Goal: Transaction & Acquisition: Purchase product/service

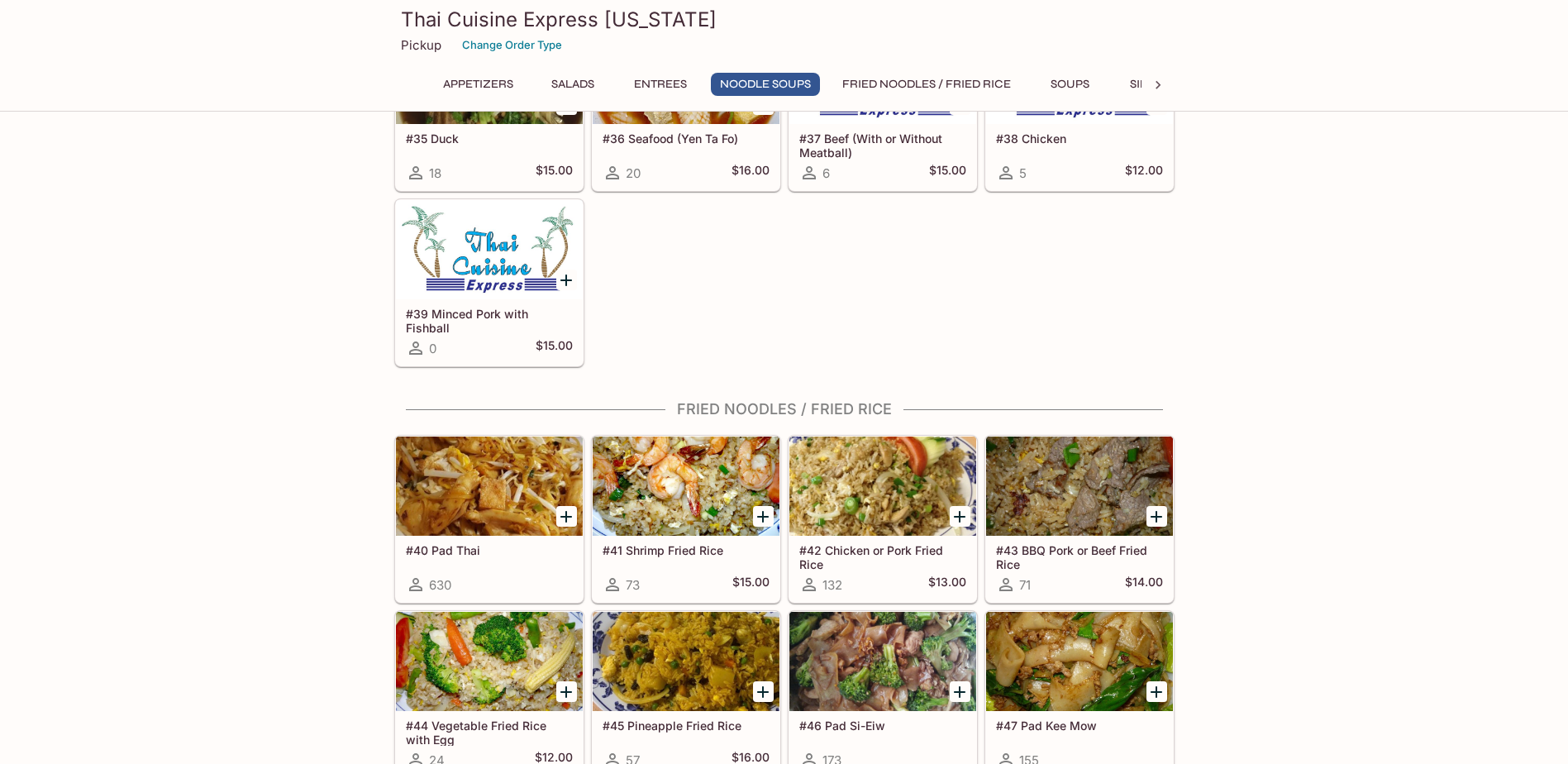
scroll to position [2314, 0]
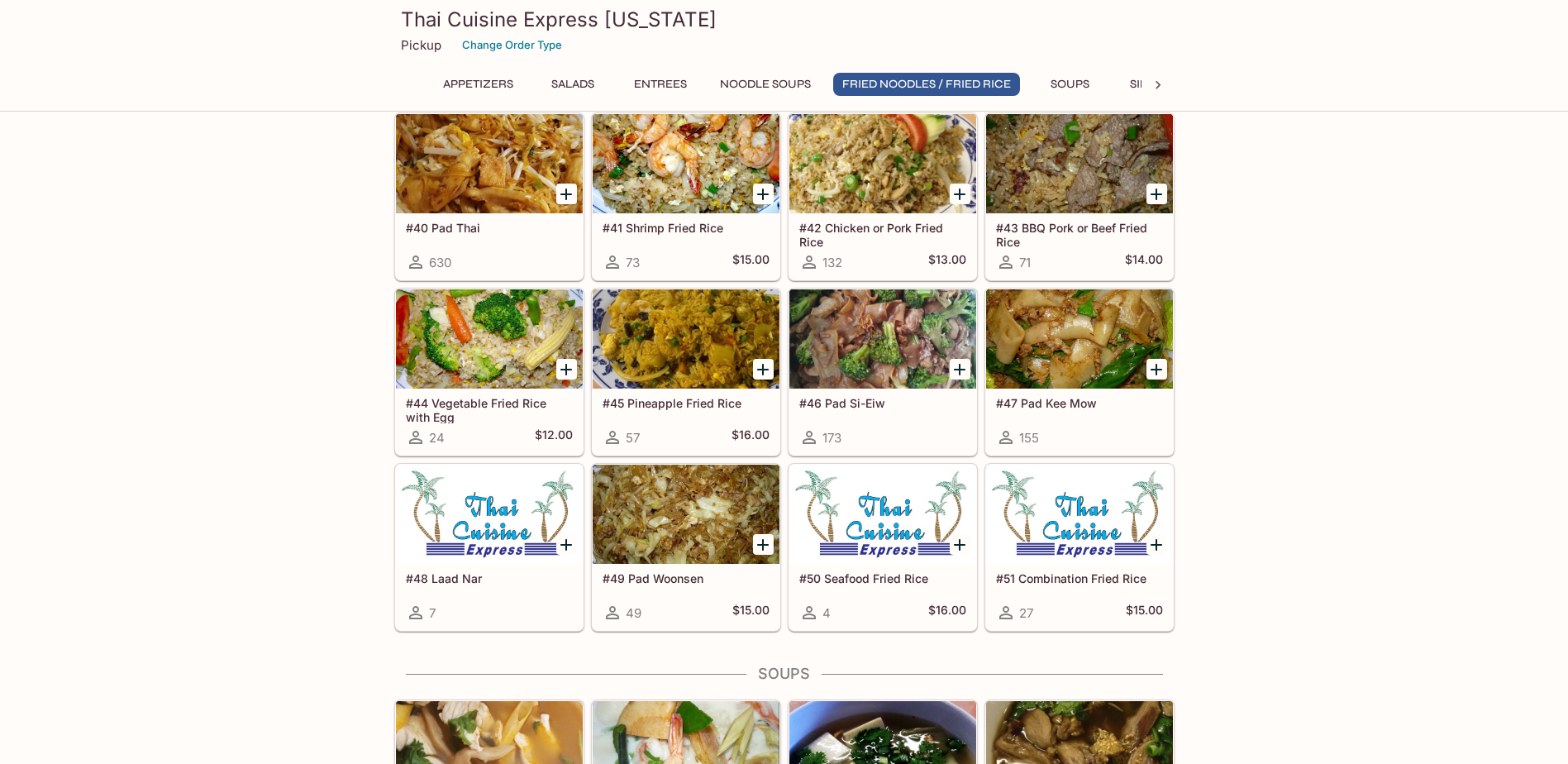
click at [487, 340] on div at bounding box center [488, 339] width 186 height 99
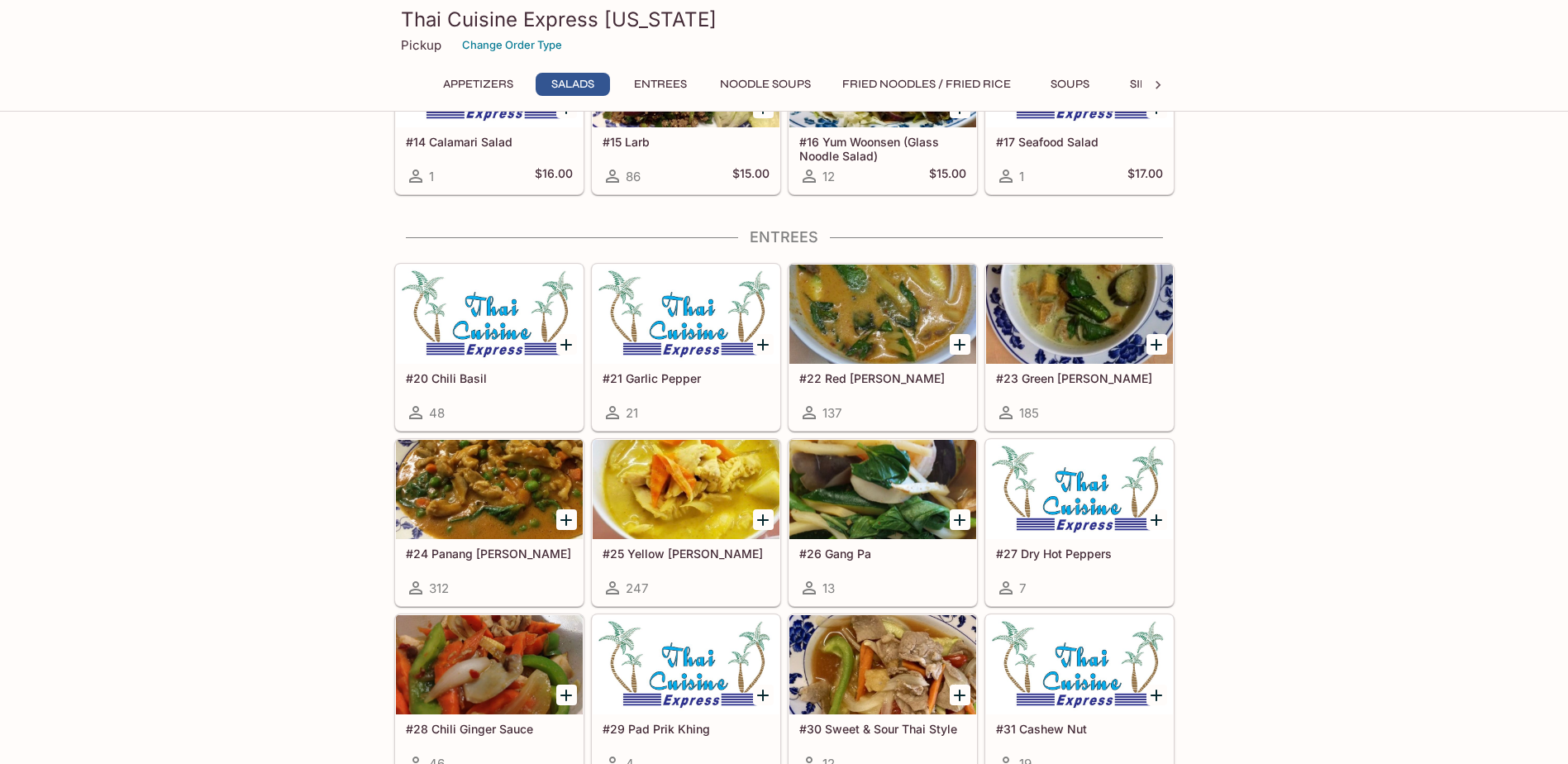
scroll to position [1157, 0]
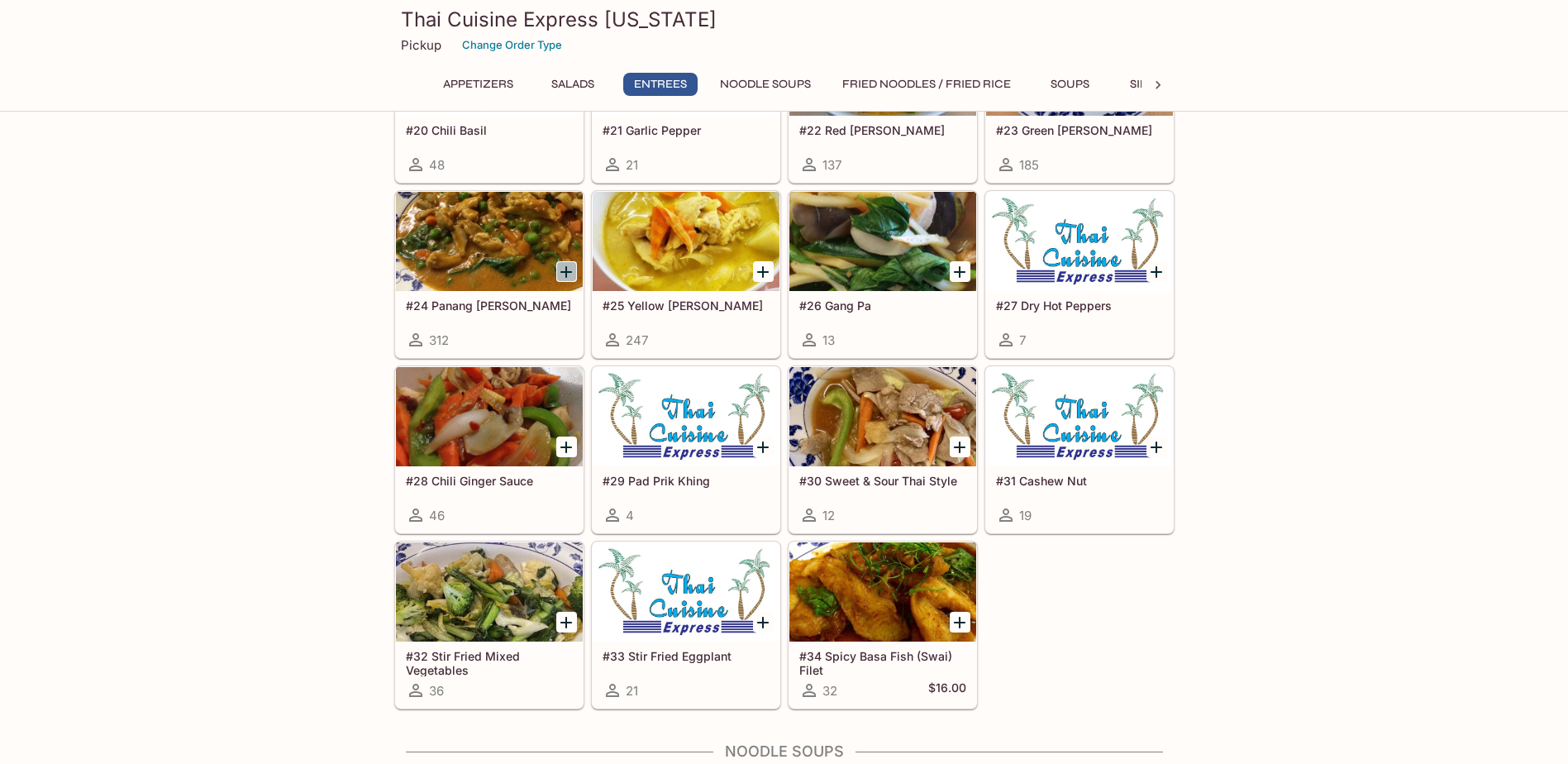
click at [565, 276] on icon "Add #24 Panang Curry" at bounding box center [566, 272] width 20 height 20
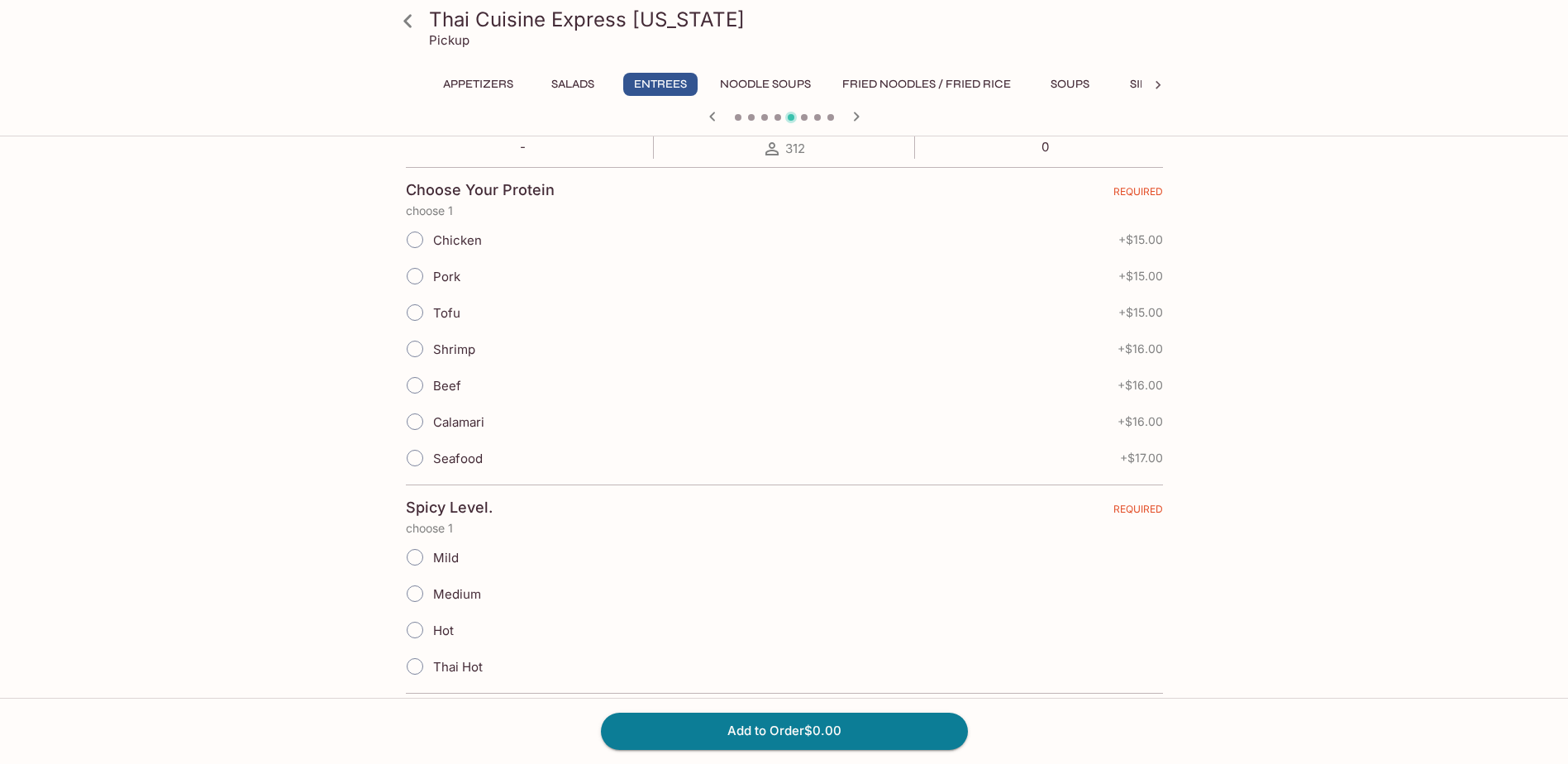
scroll to position [413, 0]
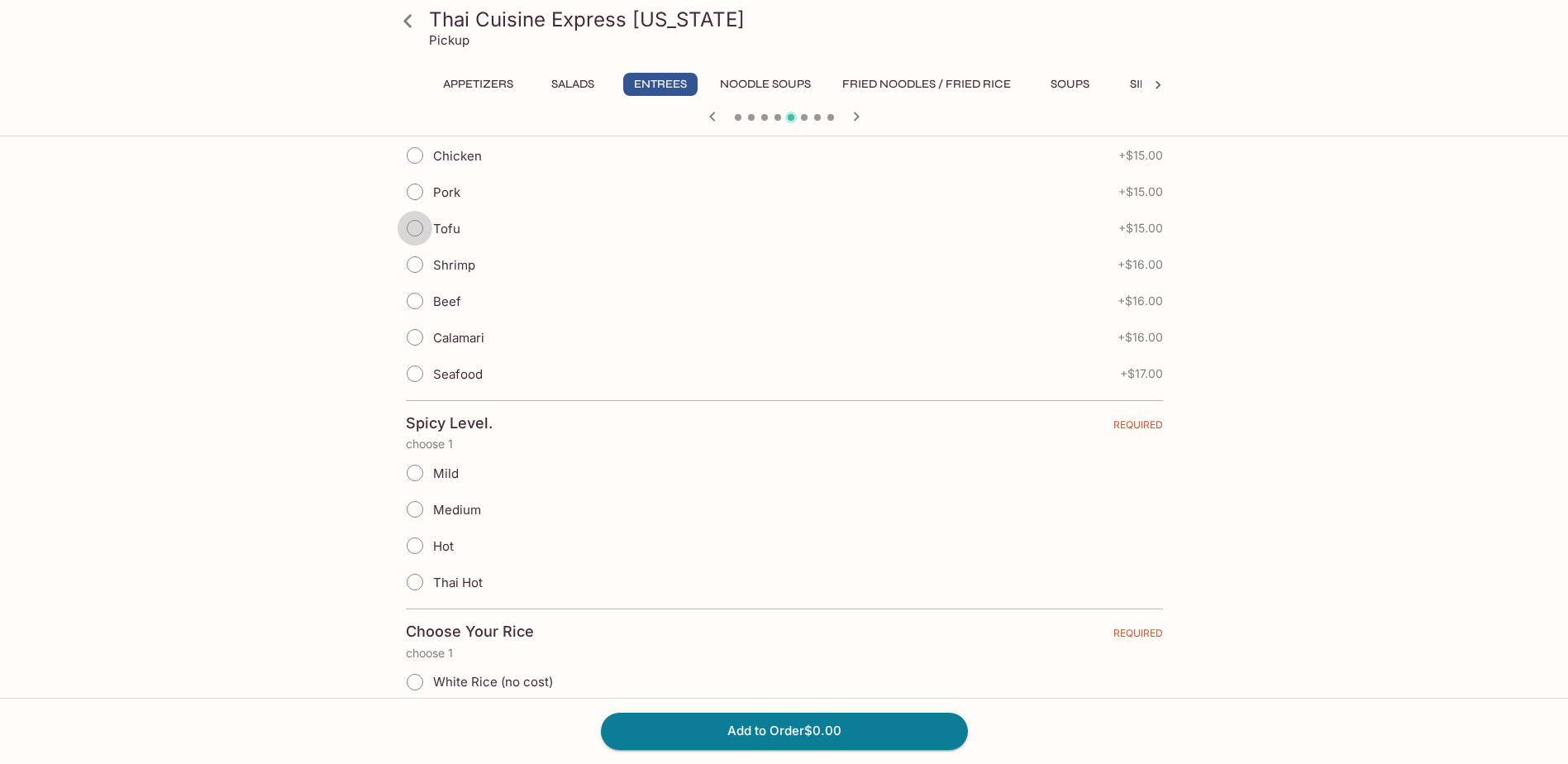
click at [409, 222] on input "Tofu" at bounding box center [415, 229] width 35 height 35
radio input "true"
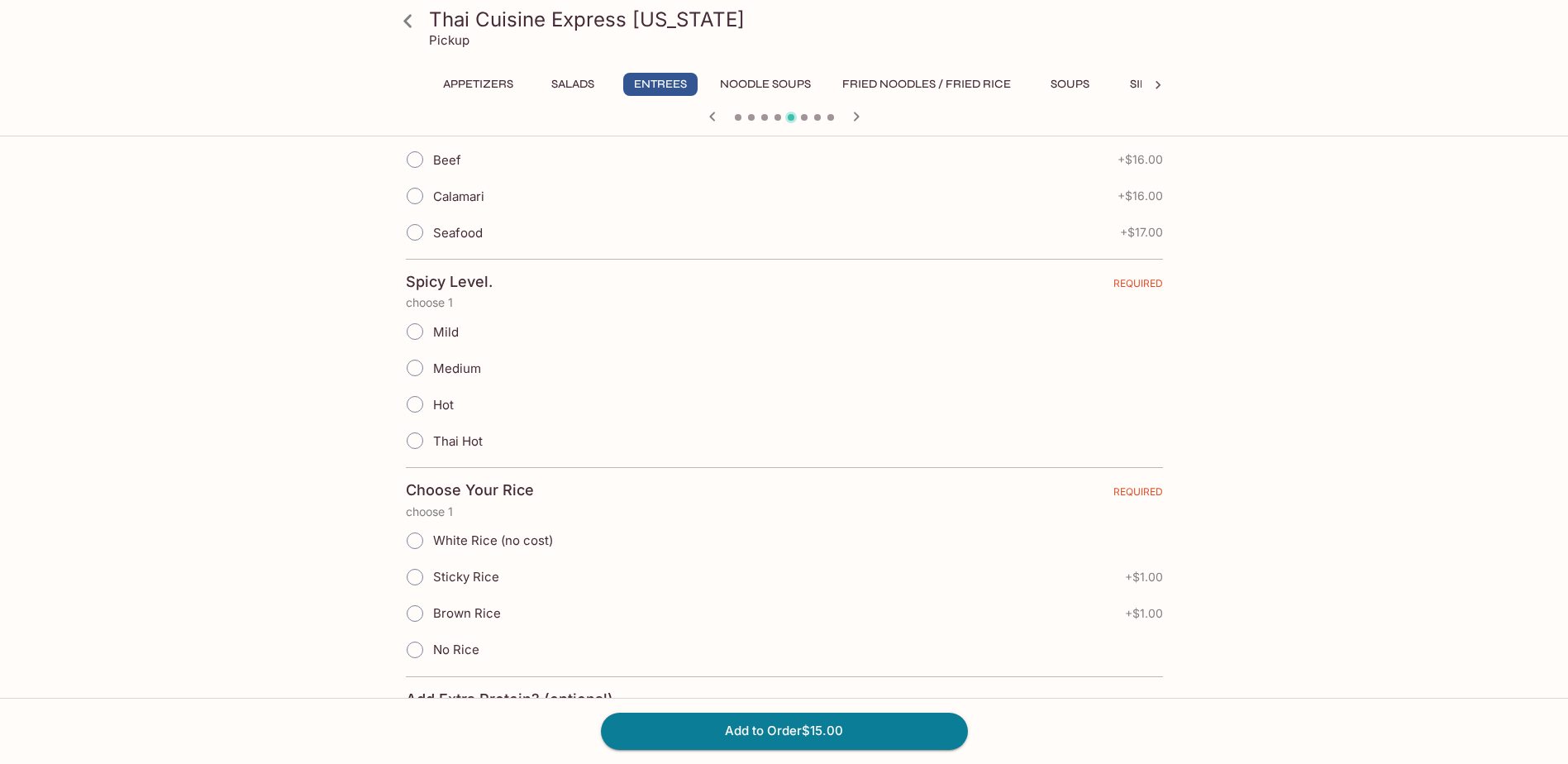
scroll to position [661, 0]
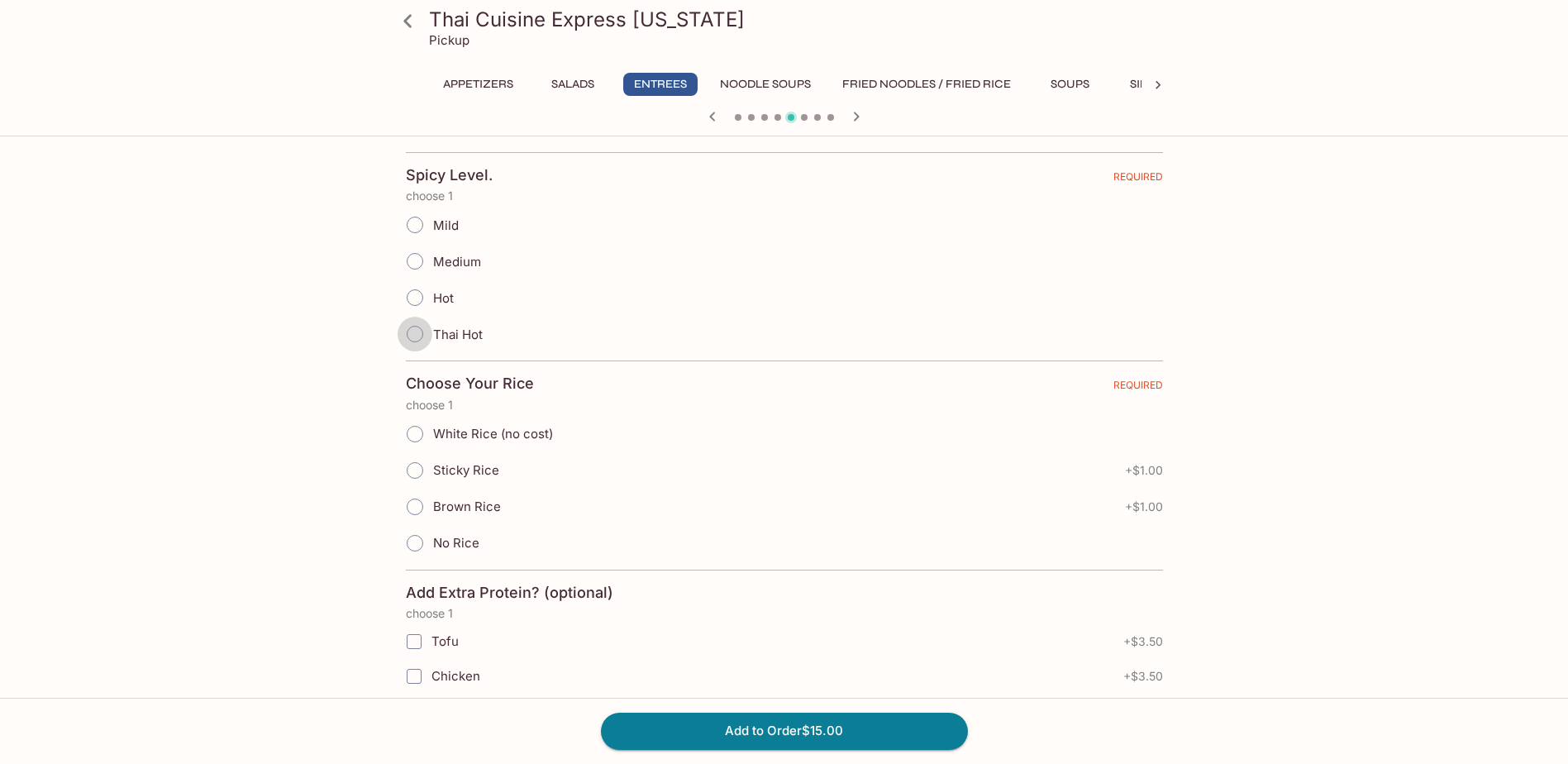
click at [411, 341] on input "Thai Hot" at bounding box center [415, 334] width 35 height 35
radio input "true"
click at [423, 505] on input "Brown Rice" at bounding box center [415, 507] width 35 height 35
radio input "true"
click at [817, 736] on button "Add to Order $16.00" at bounding box center [784, 731] width 367 height 37
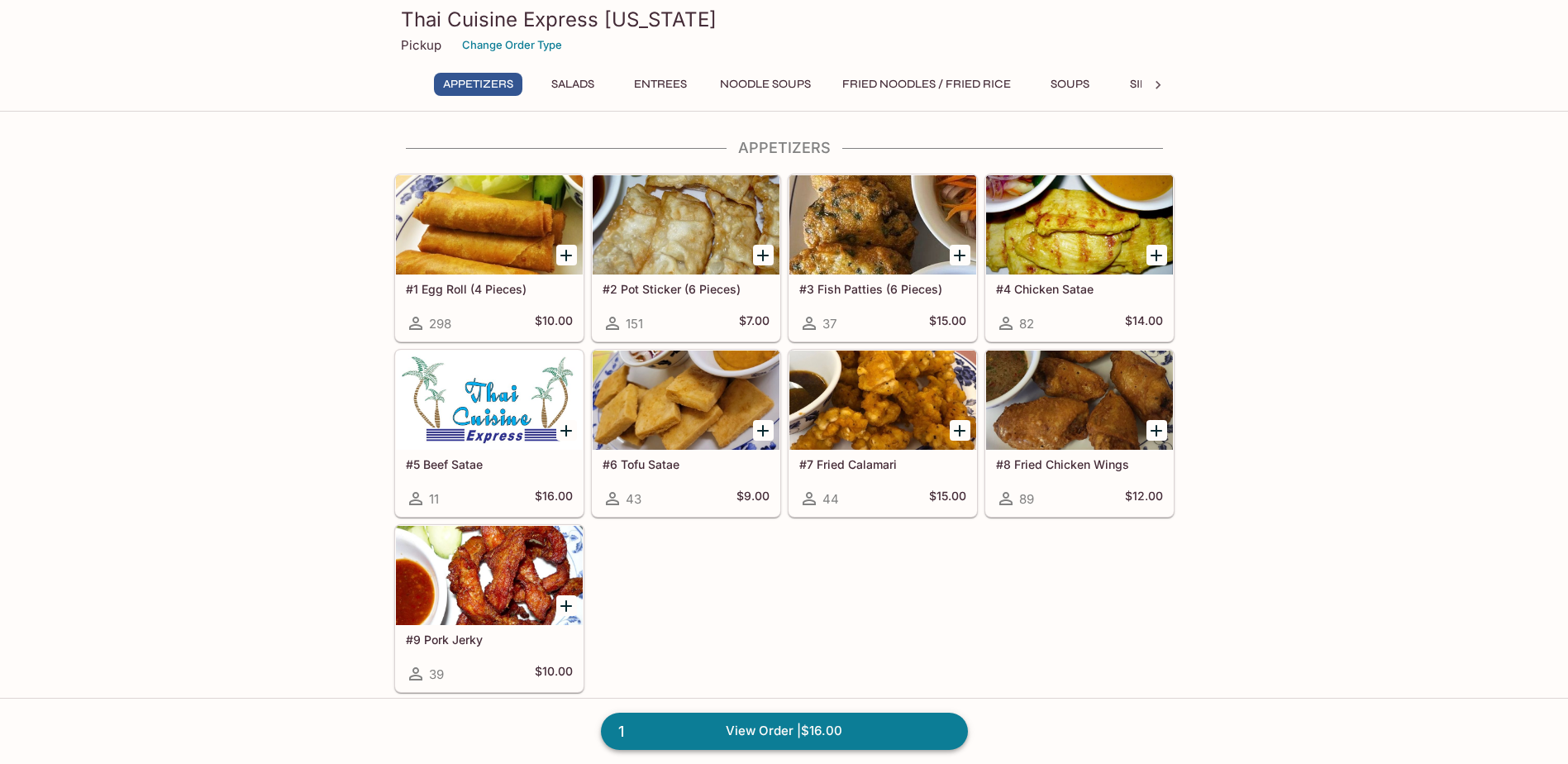
click at [902, 726] on link "1 View Order | $16.00" at bounding box center [784, 731] width 367 height 37
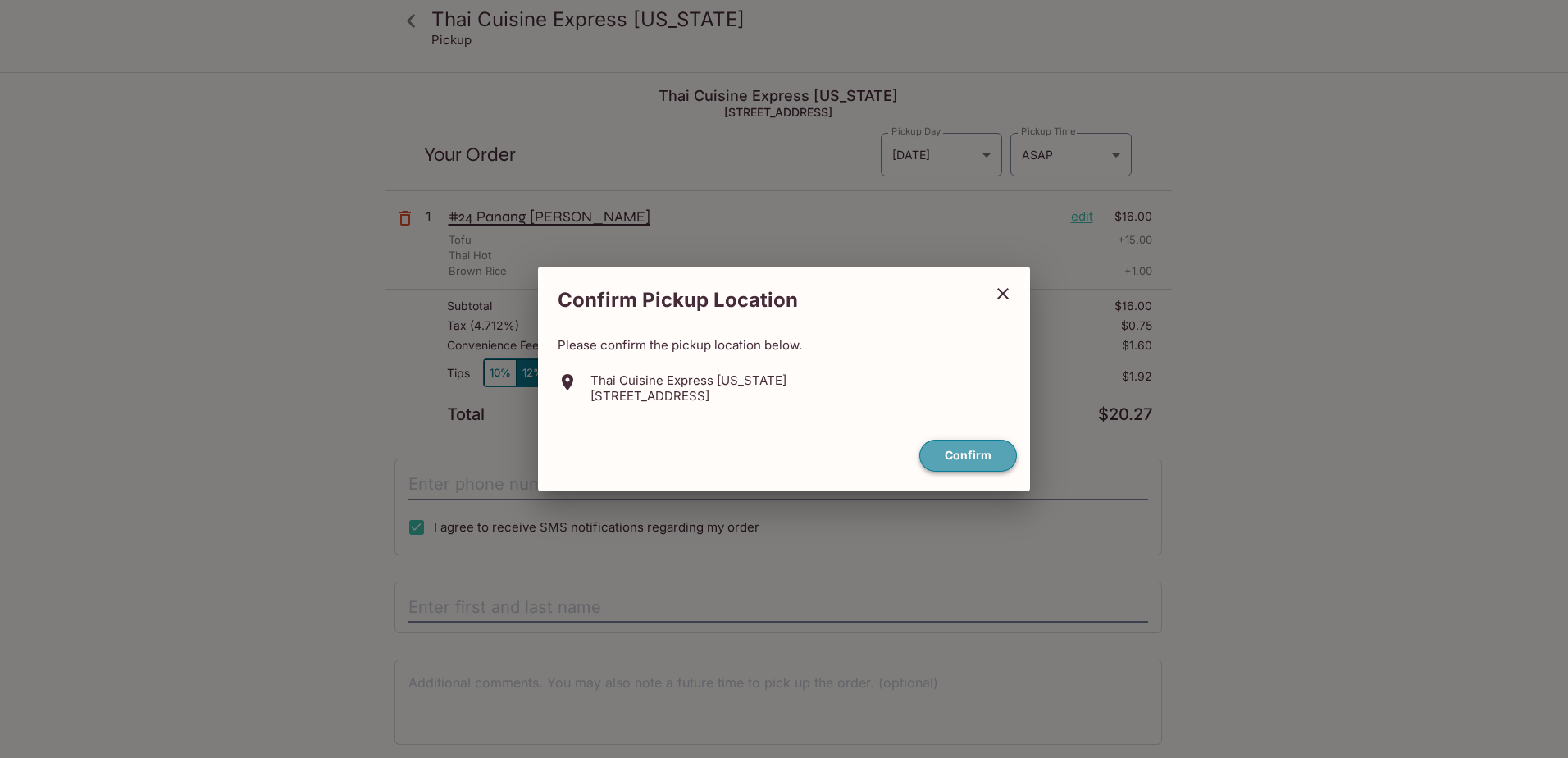
click at [976, 451] on button "Confirm" at bounding box center [968, 455] width 97 height 32
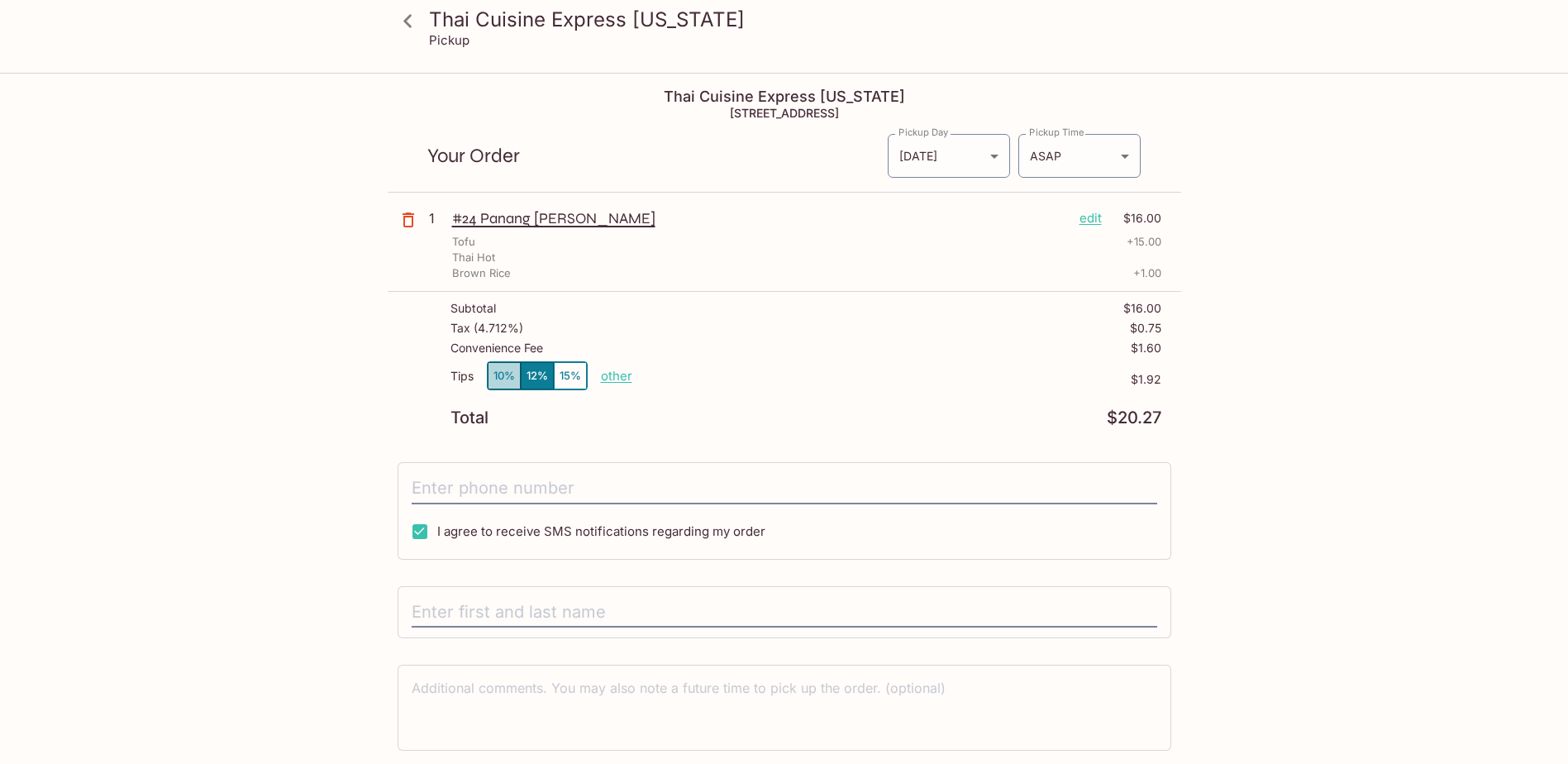
click at [497, 382] on button "10%" at bounding box center [504, 376] width 33 height 28
click at [479, 489] on input "tel" at bounding box center [784, 489] width 745 height 31
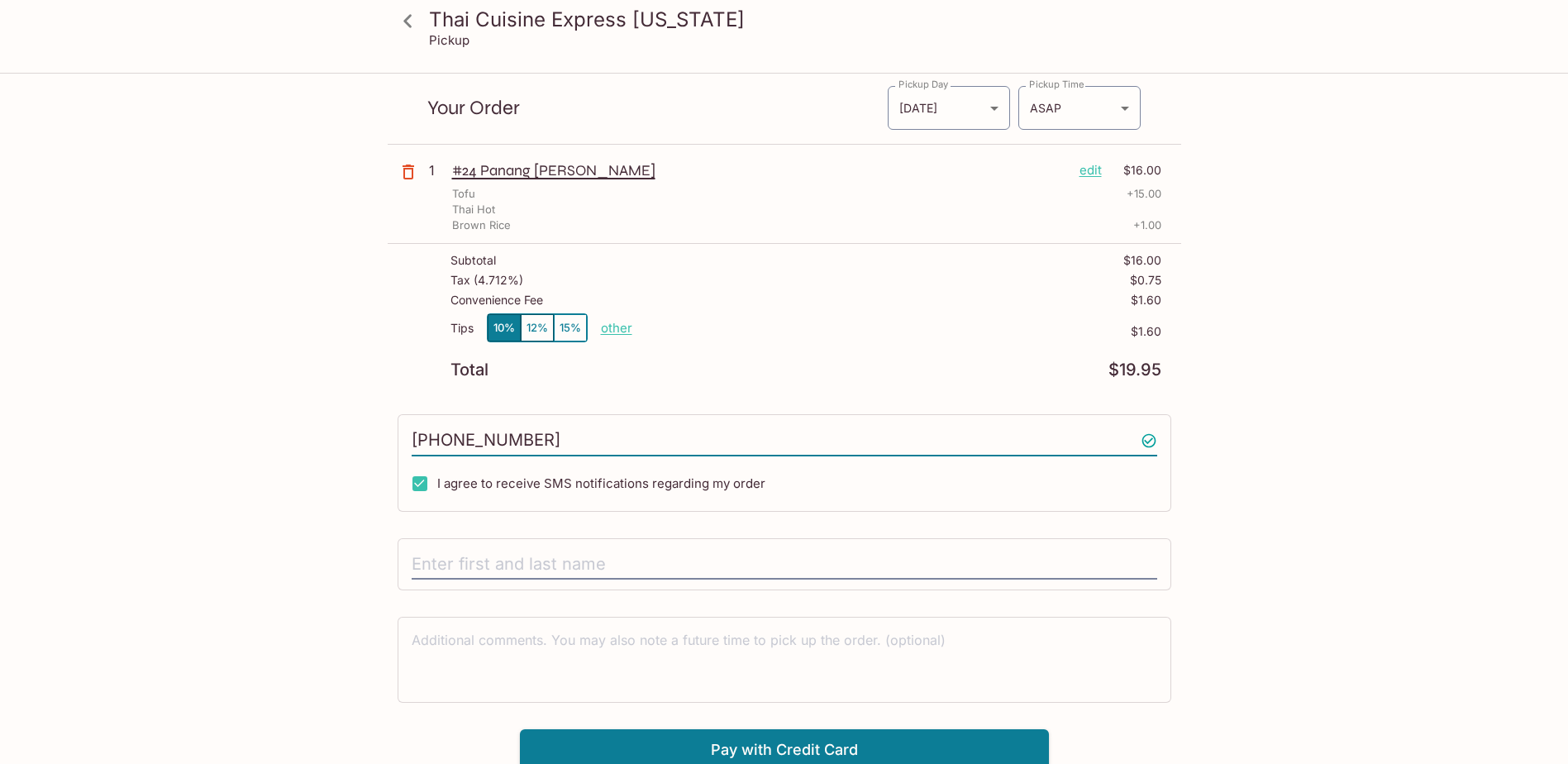
scroll to position [74, 0]
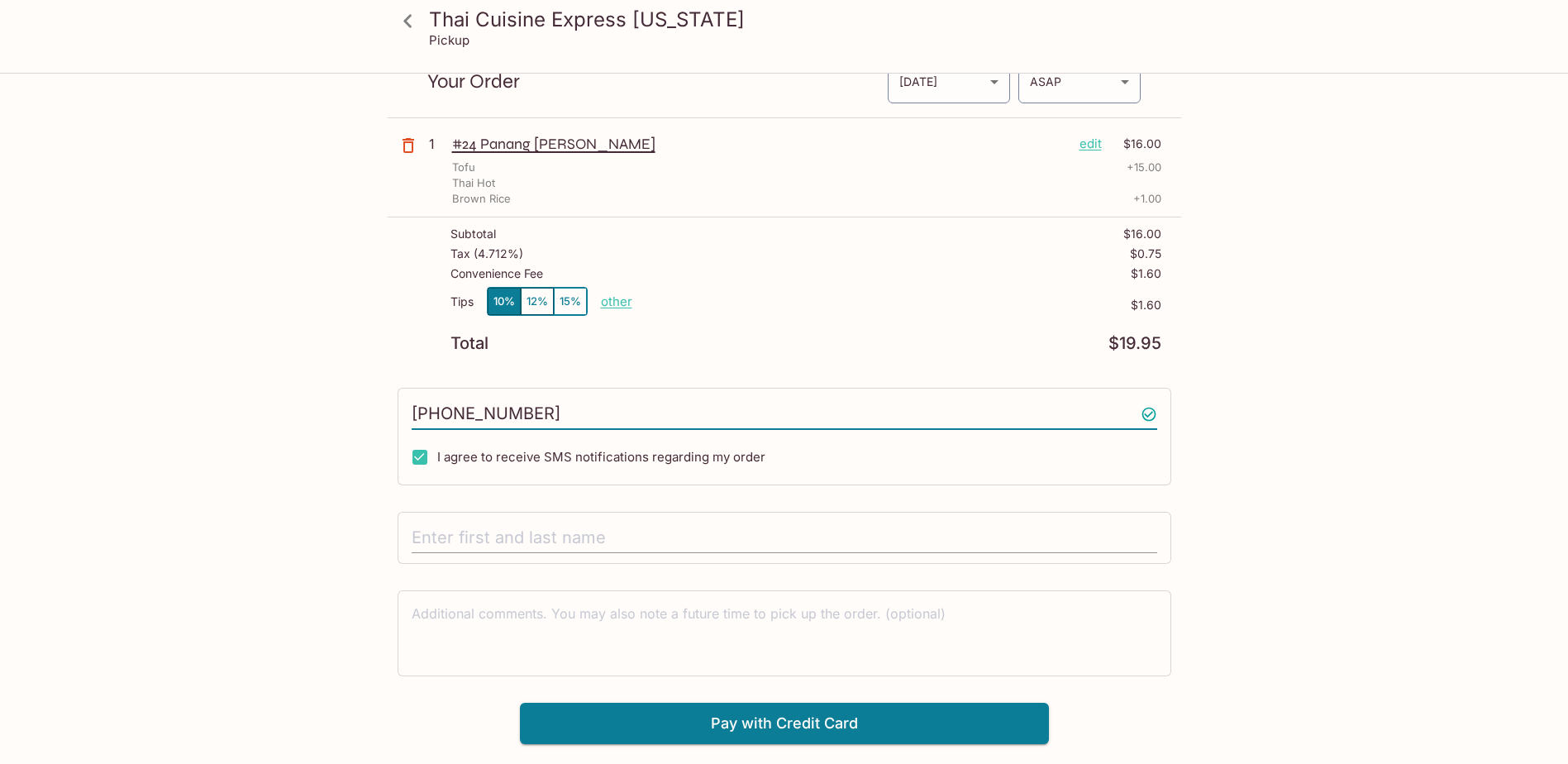
type input "[PHONE_NUMBER]"
click at [599, 543] on input "text" at bounding box center [784, 538] width 745 height 31
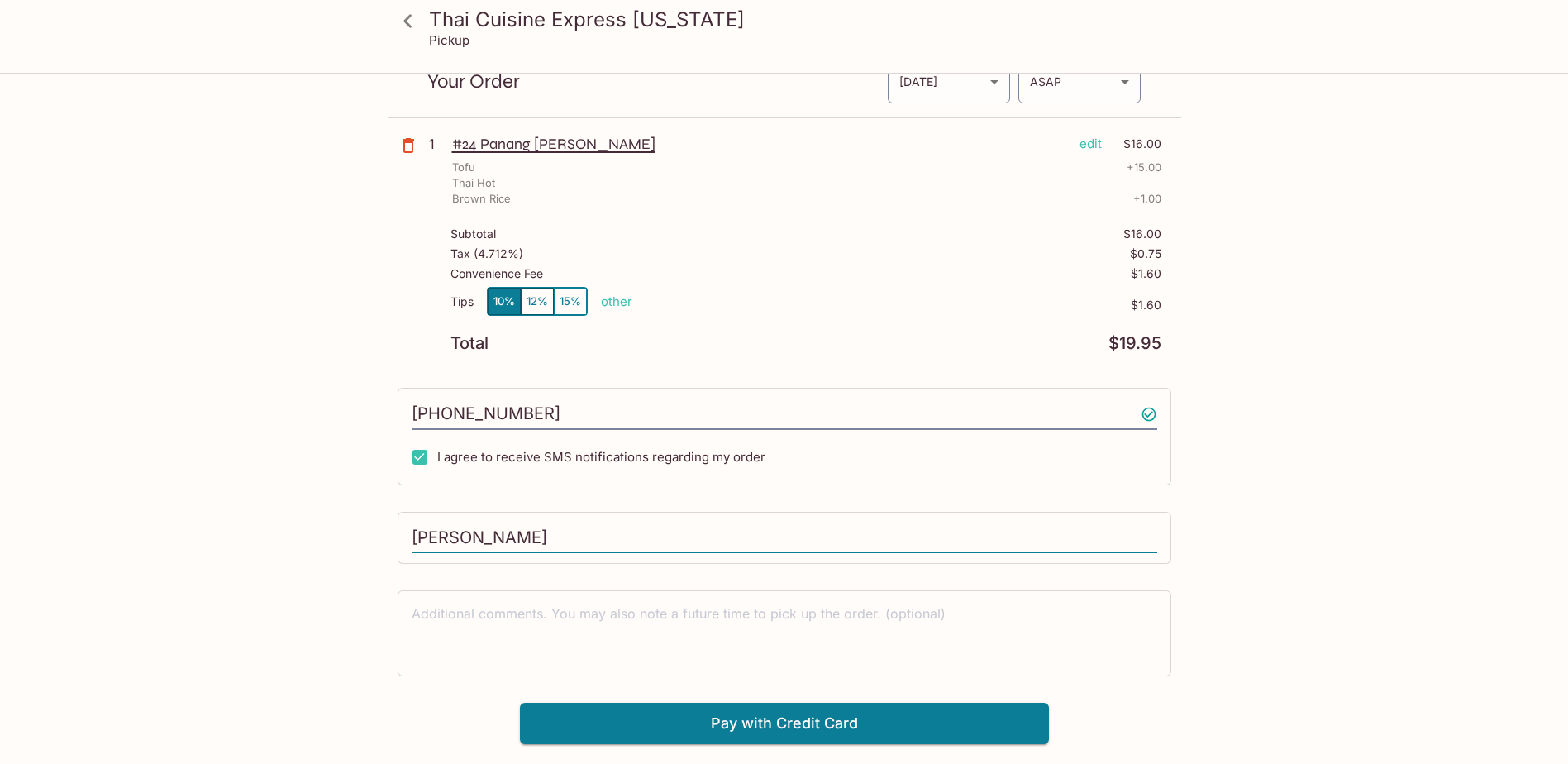
type input "[PERSON_NAME]"
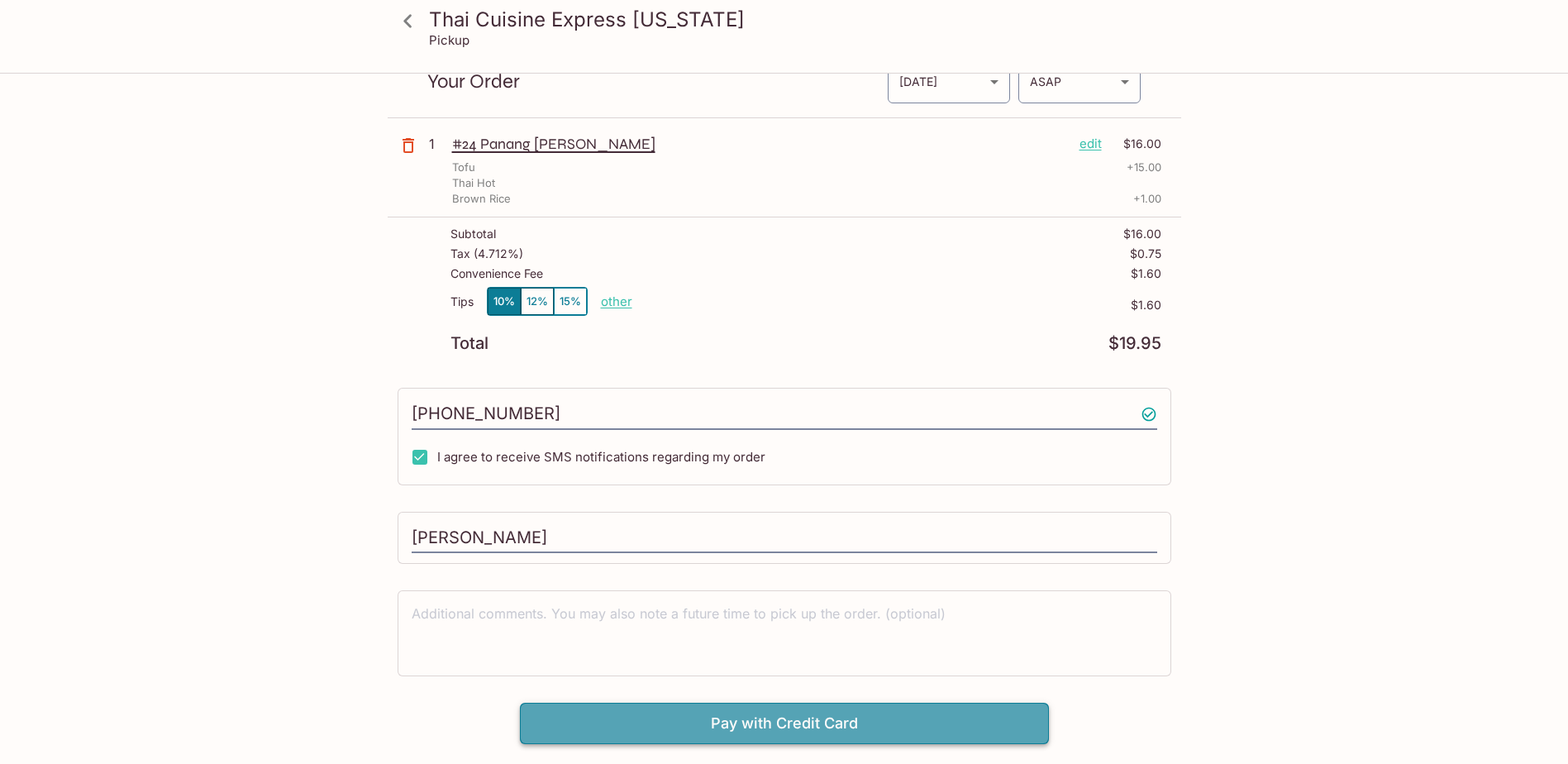
click at [700, 718] on button "Pay with Credit Card" at bounding box center [784, 723] width 529 height 41
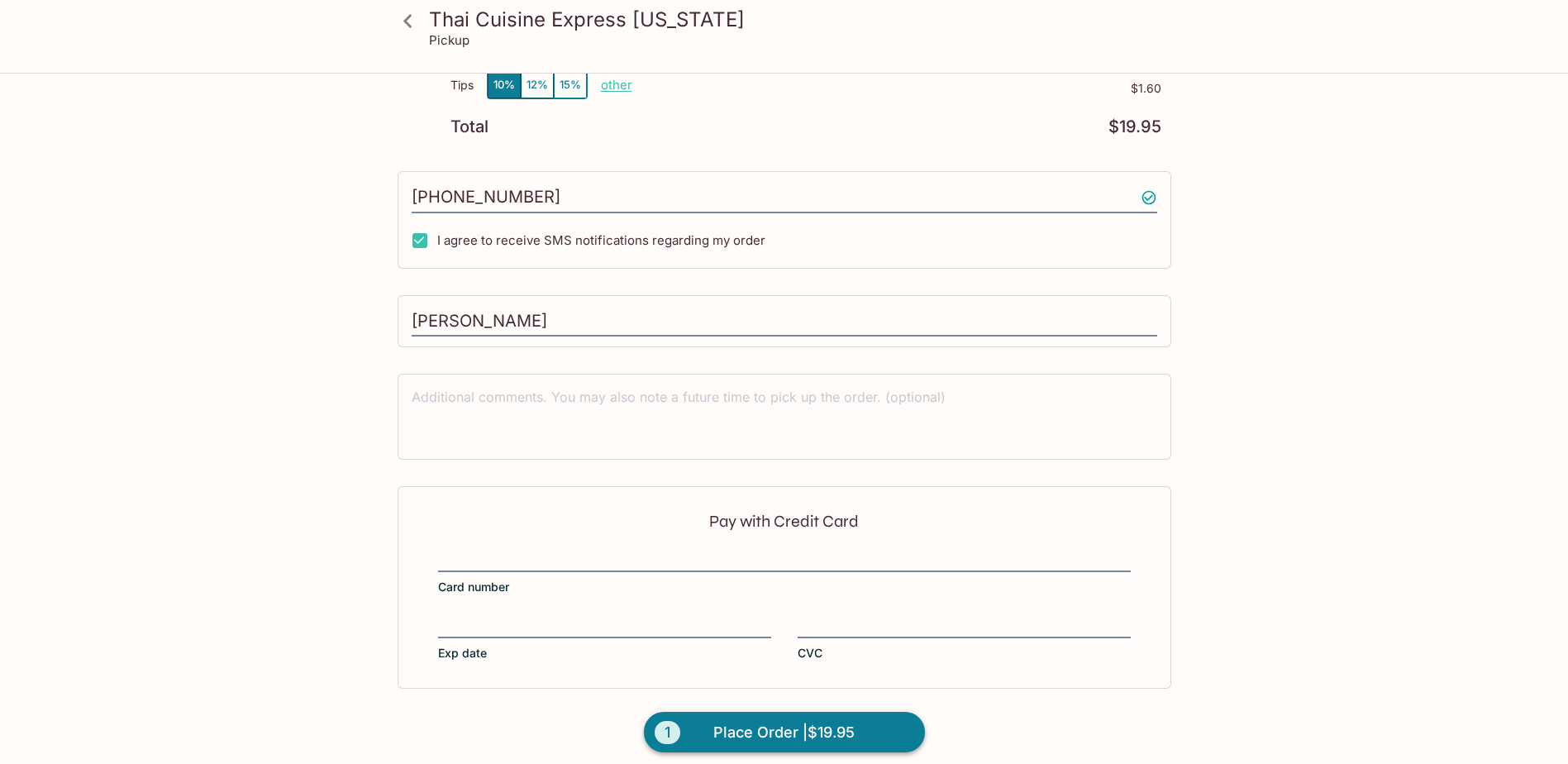
scroll to position [302, 0]
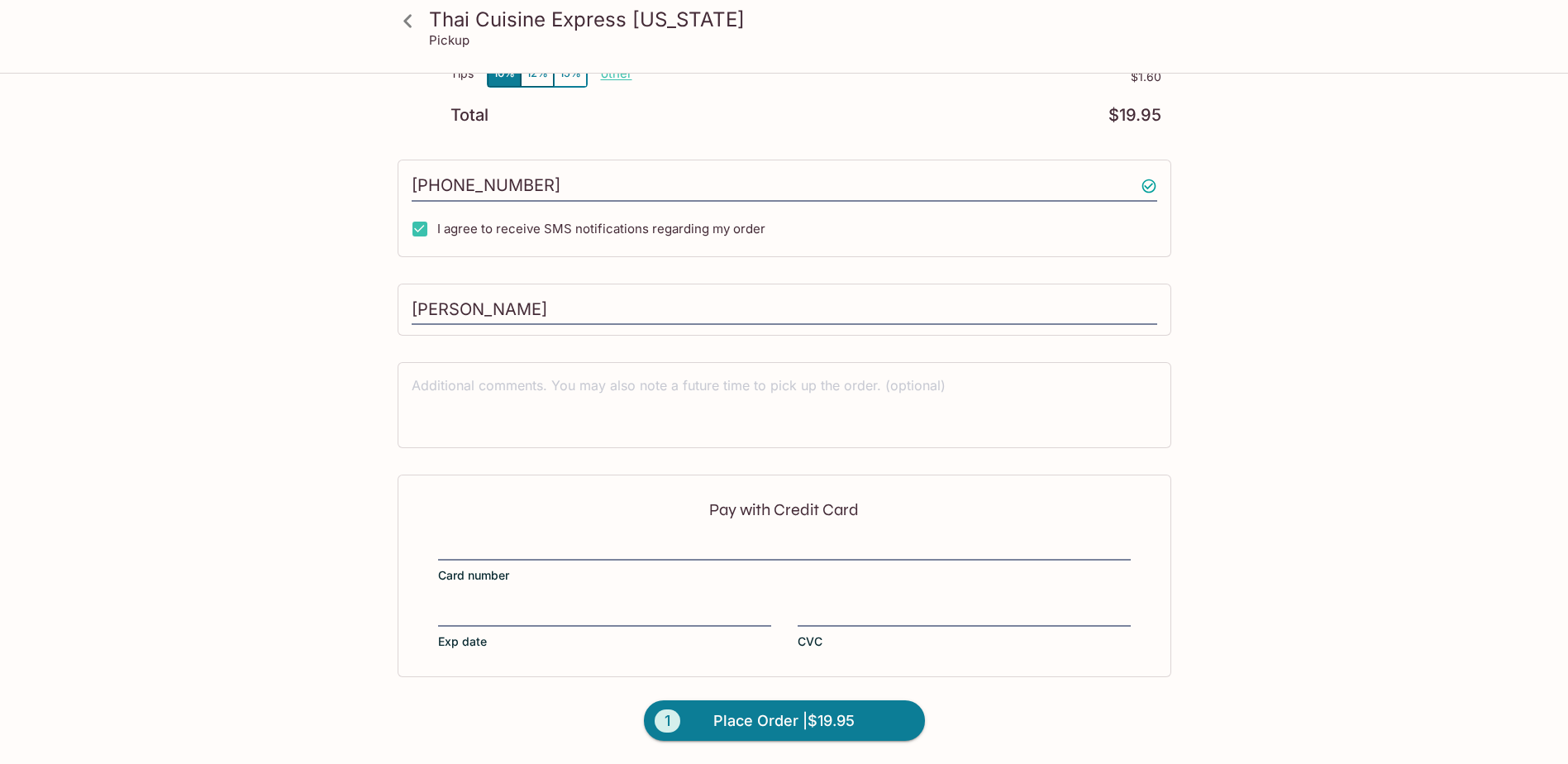
click at [671, 534] on div "Pay with Credit Card Card number Exp date CVC" at bounding box center [784, 576] width 774 height 202
click at [847, 728] on span "Place Order | $19.95" at bounding box center [784, 720] width 141 height 27
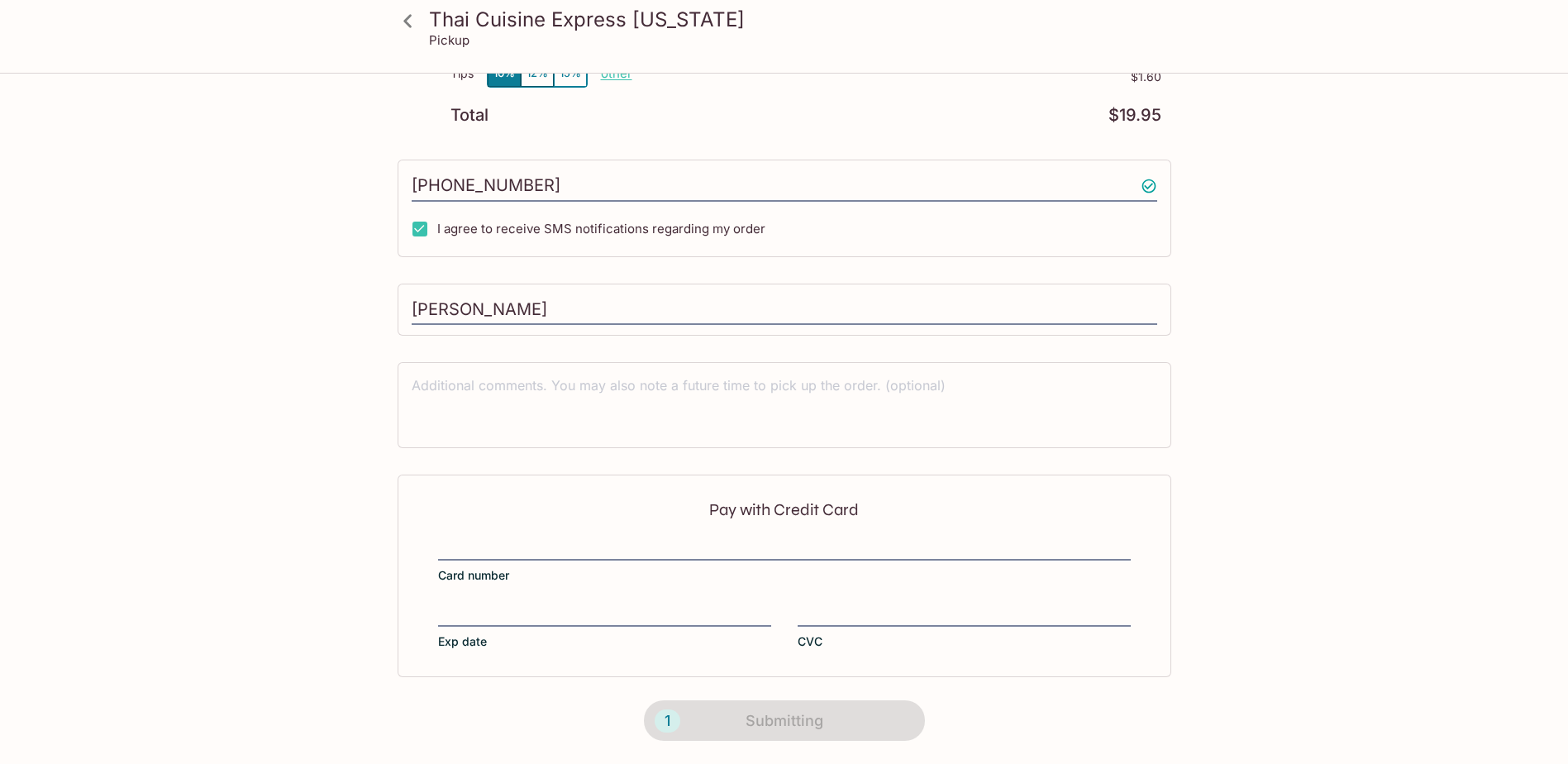
scroll to position [197, 0]
